Goal: Task Accomplishment & Management: Use online tool/utility

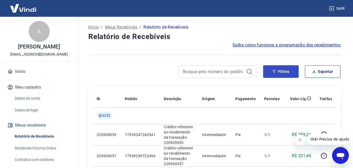
scroll to position [40, 0]
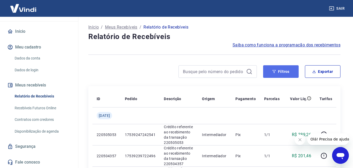
click at [285, 68] on button "Filtros" at bounding box center [281, 71] width 36 height 13
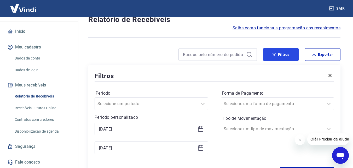
scroll to position [26, 0]
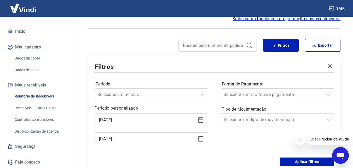
click at [200, 118] on icon at bounding box center [201, 119] width 6 height 6
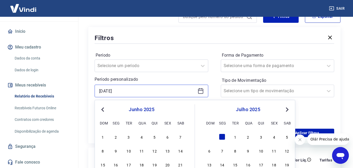
scroll to position [78, 0]
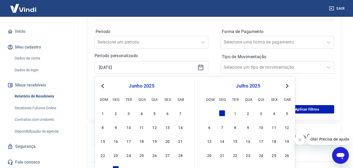
click at [289, 84] on button "Next Month" at bounding box center [287, 86] width 6 height 6
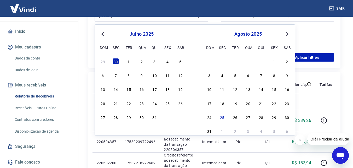
scroll to position [131, 0]
click at [276, 90] on div "15" at bounding box center [274, 88] width 6 height 6
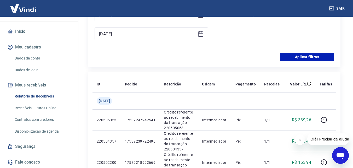
type input "[DATE]"
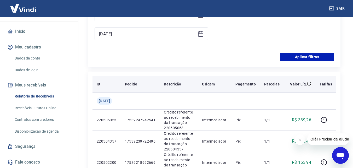
scroll to position [78, 0]
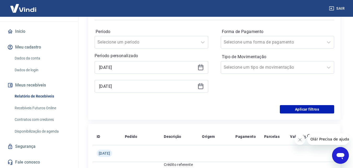
click at [201, 86] on icon at bounding box center [201, 86] width 6 height 6
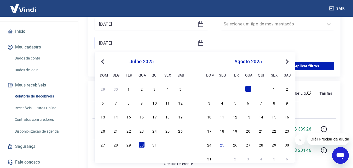
scroll to position [131, 0]
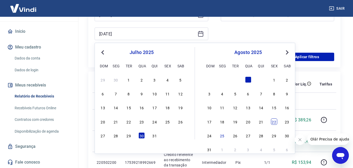
click at [273, 121] on div "22" at bounding box center [274, 121] width 6 height 6
type input "[DATE]"
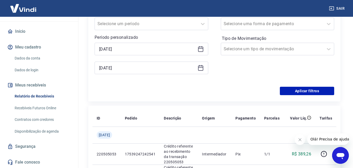
scroll to position [78, 0]
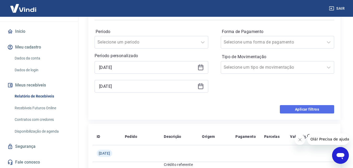
click at [289, 110] on button "Aplicar filtros" at bounding box center [307, 109] width 54 height 8
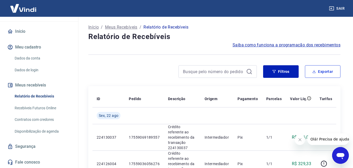
click at [327, 70] on button "Exportar" at bounding box center [323, 71] width 36 height 13
type input "[DATE]"
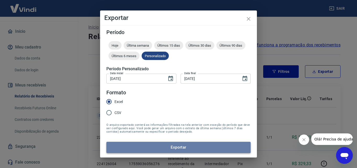
click at [197, 145] on button "Exportar" at bounding box center [178, 146] width 144 height 11
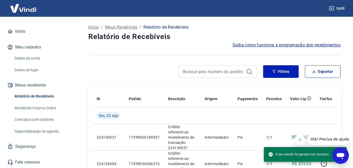
click at [340, 153] on icon "Abrir janela de mensagens" at bounding box center [341, 156] width 8 height 6
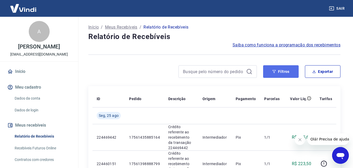
click at [279, 72] on button "Filtros" at bounding box center [281, 71] width 36 height 13
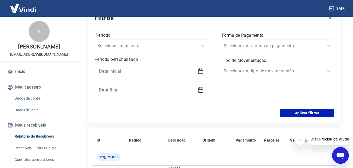
scroll to position [78, 0]
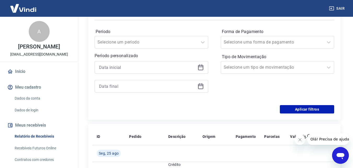
click at [202, 67] on icon at bounding box center [200, 66] width 5 height 1
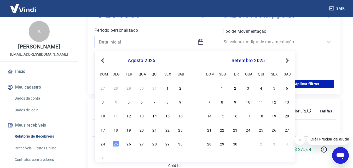
scroll to position [105, 0]
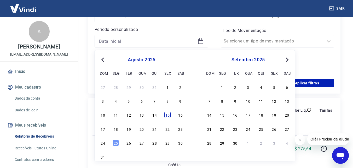
click at [169, 117] on div "15" at bounding box center [167, 114] width 6 height 6
type input "[DATE]"
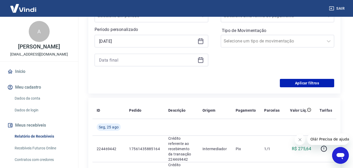
click at [199, 61] on icon at bounding box center [201, 60] width 6 height 6
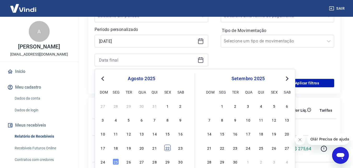
click at [167, 150] on div "22" at bounding box center [167, 147] width 6 height 6
type input "[DATE]"
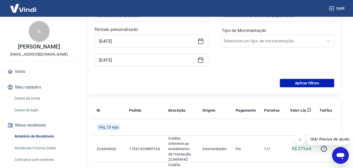
scroll to position [78, 0]
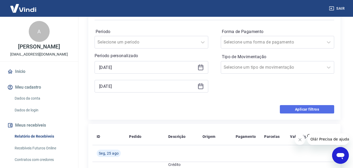
click at [322, 107] on button "Aplicar filtros" at bounding box center [307, 109] width 54 height 8
